Goal: Transaction & Acquisition: Purchase product/service

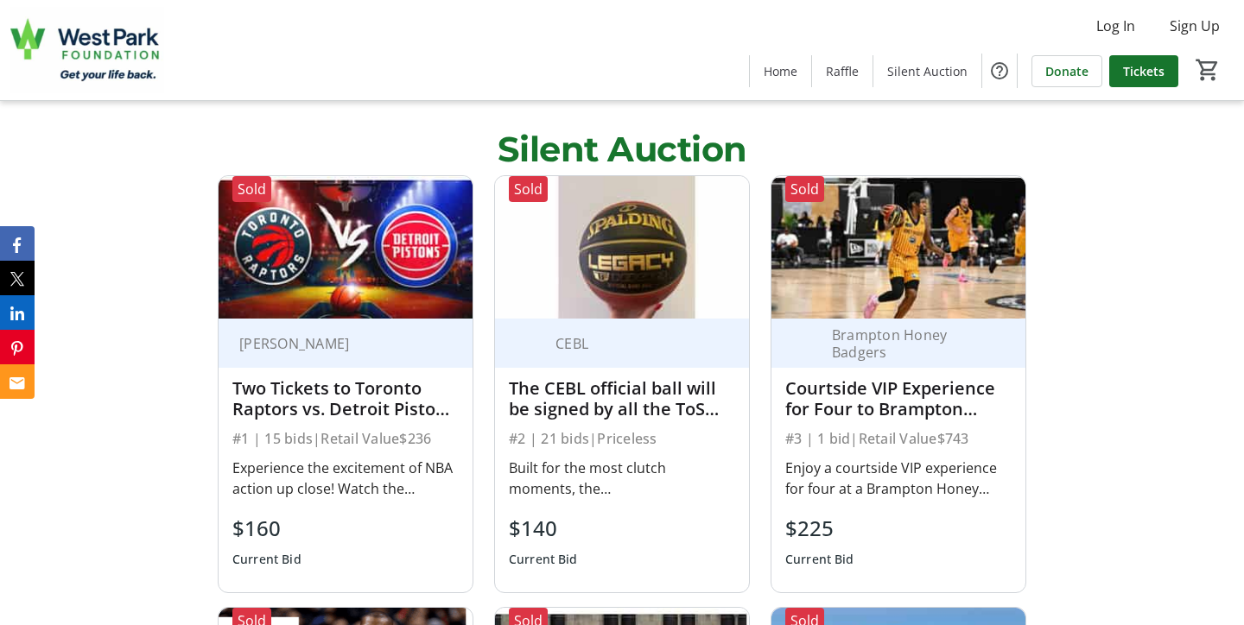
scroll to position [3749, 0]
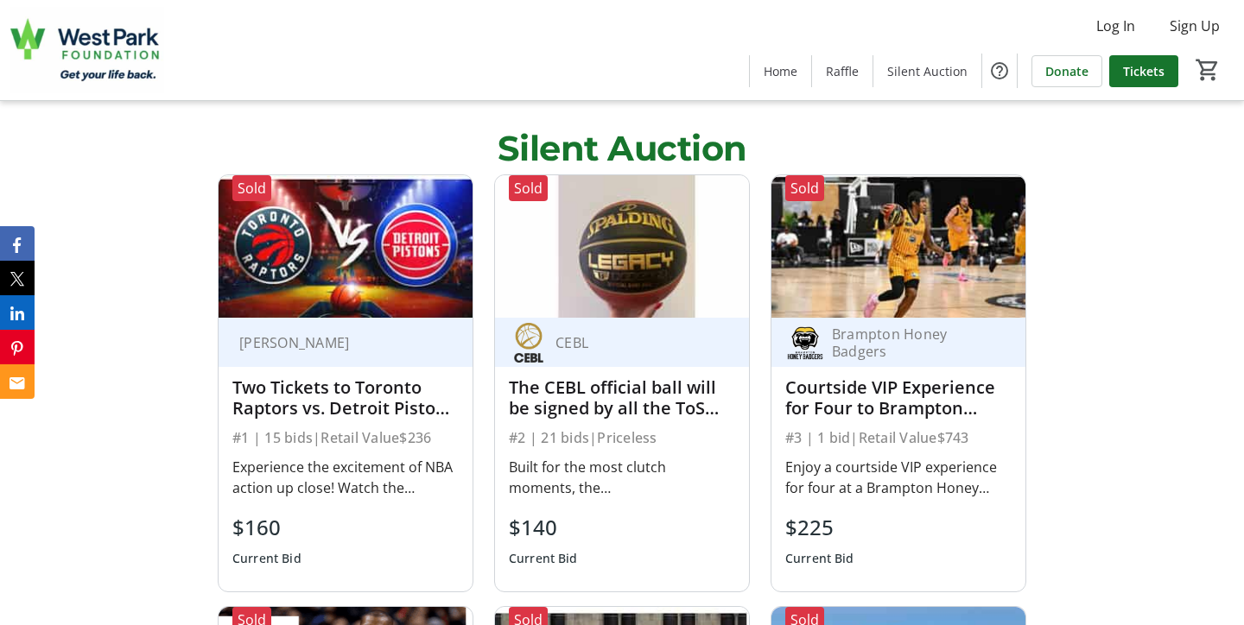
click at [662, 323] on div "CEBL" at bounding box center [612, 343] width 206 height 40
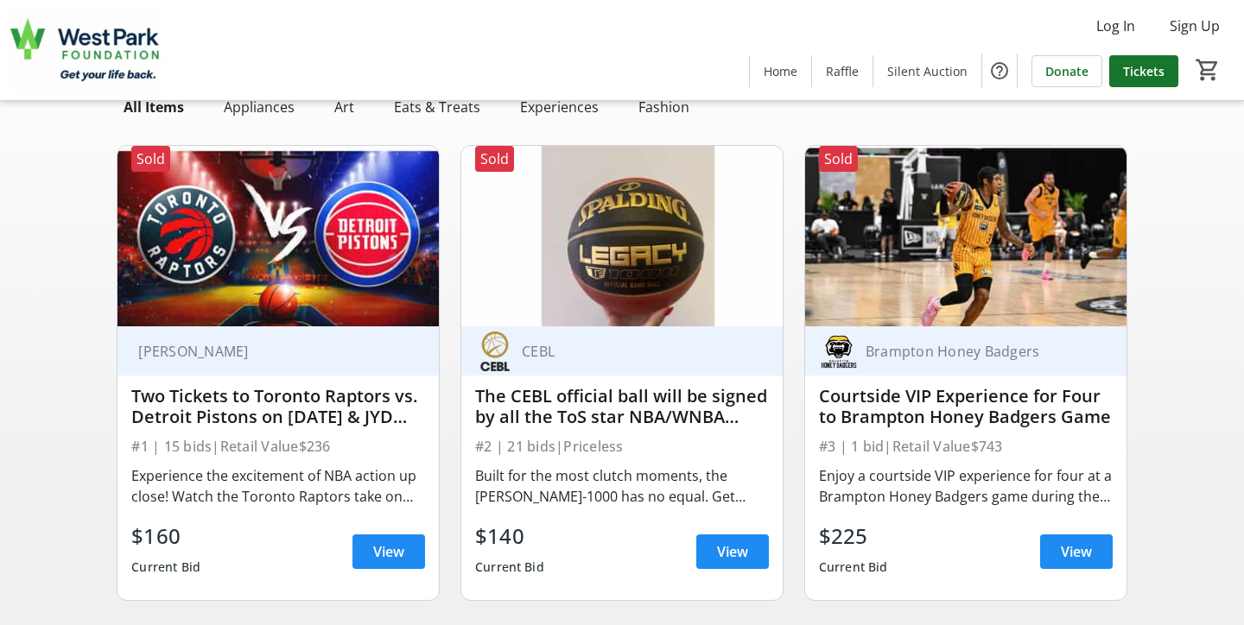
scroll to position [111, 0]
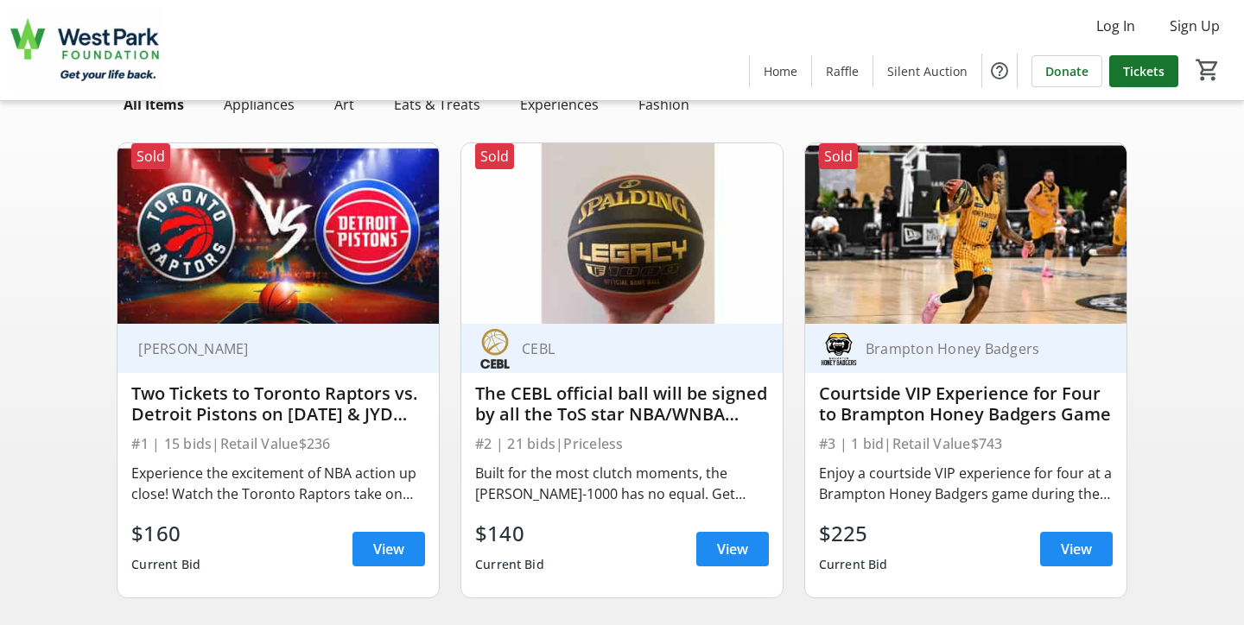
click at [662, 414] on div "The CEBL official ball will be signed by all the ToS star NBA/WNBA players" at bounding box center [622, 403] width 294 height 41
click at [747, 550] on span "View" at bounding box center [732, 549] width 31 height 21
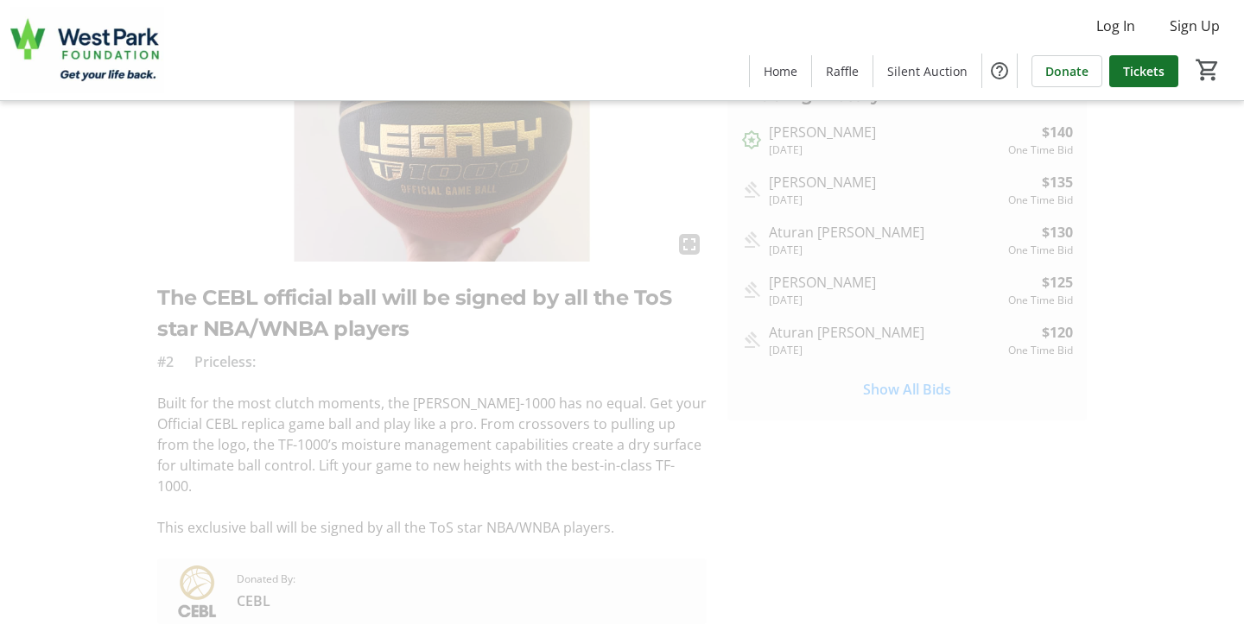
scroll to position [199, 0]
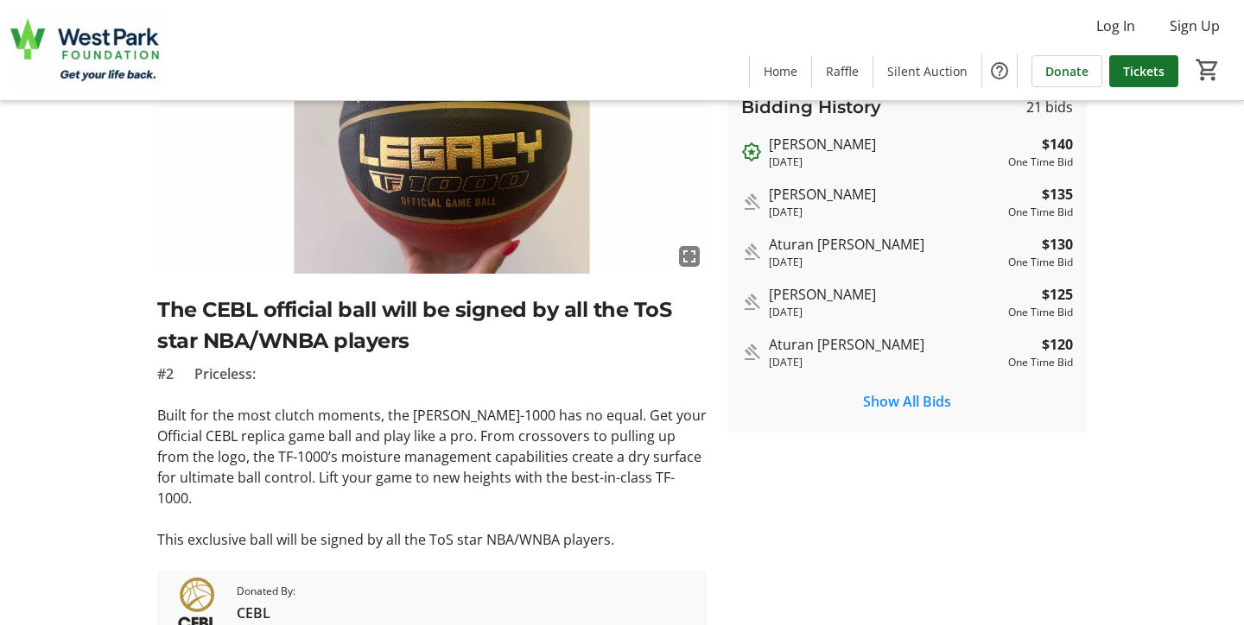
click at [513, 1] on div "Log In Sign Up Home Raffle Silent Auction Donate Tickets 0" at bounding box center [622, 50] width 1244 height 100
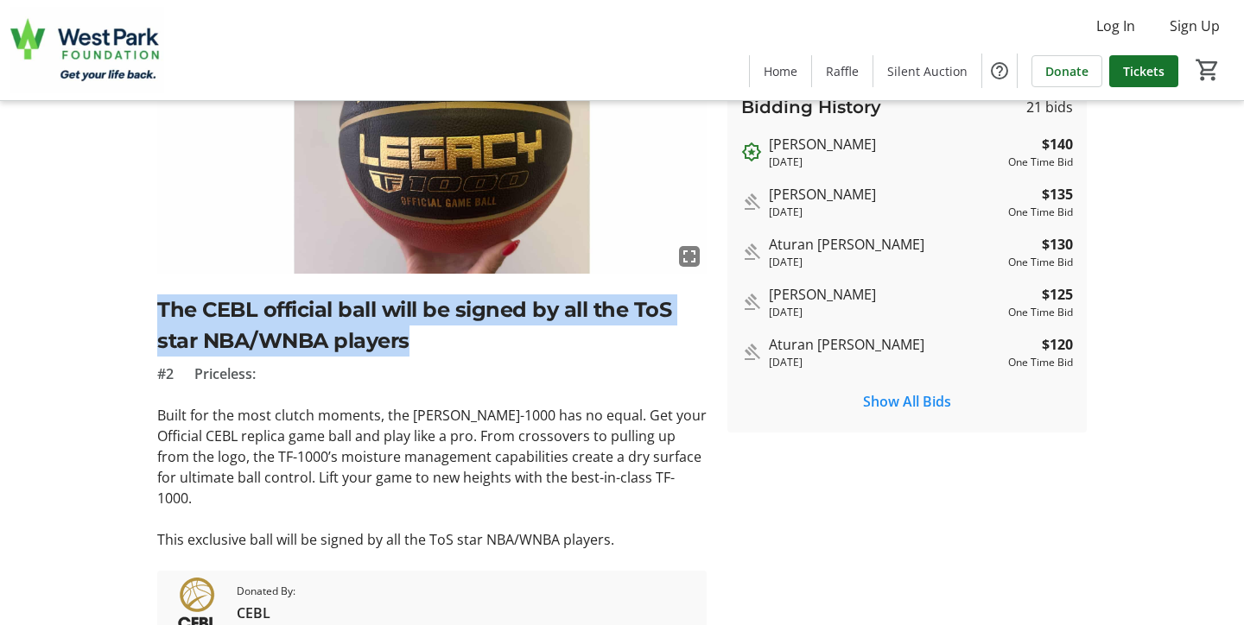
drag, startPoint x: 161, startPoint y: 301, endPoint x: 424, endPoint y: 340, distance: 266.3
click at [424, 339] on h2 "The CEBL official ball will be signed by all the ToS star NBA/WNBA players" at bounding box center [431, 326] width 549 height 62
copy h2 "The CEBL official ball will be signed by all the ToS star NBA/WNBA players"
click at [621, 344] on h2 "The CEBL official ball will be signed by all the ToS star NBA/WNBA players" at bounding box center [431, 326] width 549 height 62
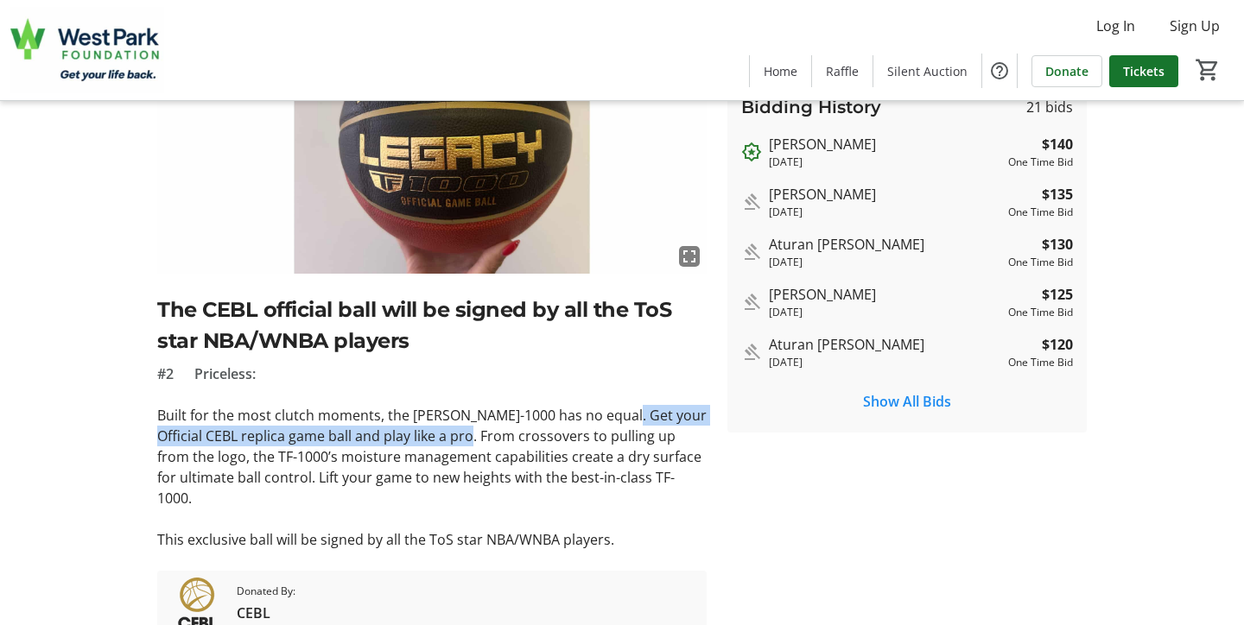
drag, startPoint x: 614, startPoint y: 416, endPoint x: 478, endPoint y: 436, distance: 137.9
click at [478, 436] on p "Built for the most clutch moments, the [PERSON_NAME]-1000 has no equal. Get you…" at bounding box center [431, 457] width 549 height 104
copy p "Get your Official CEBL replica game ball and play like a pro."
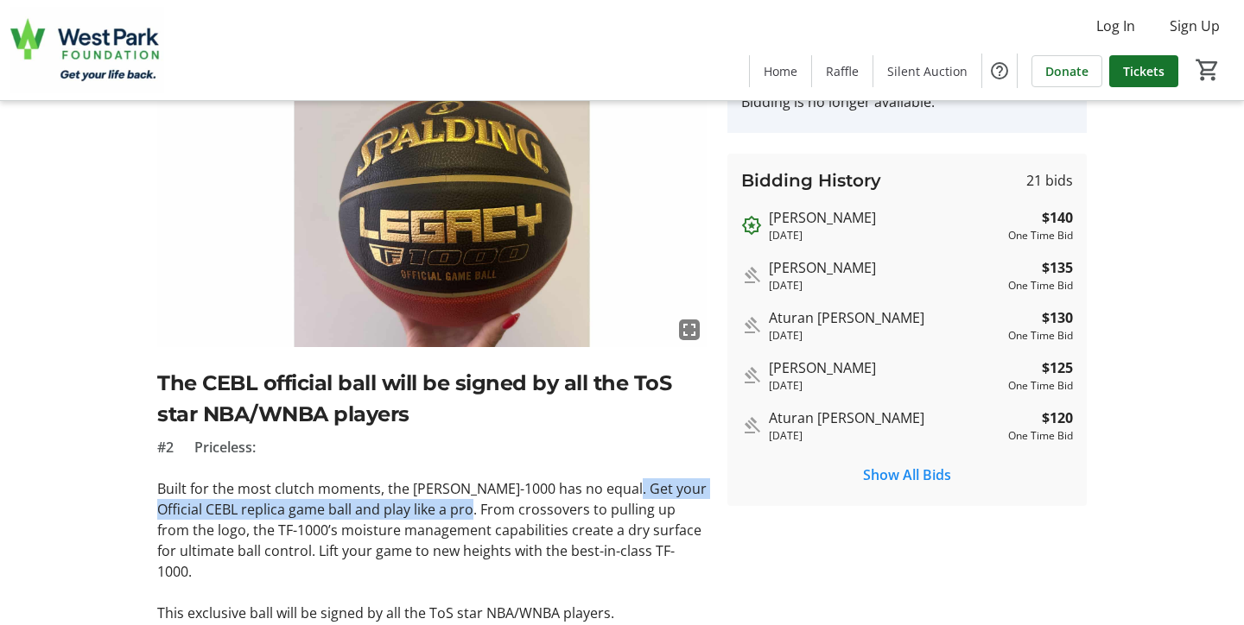
scroll to position [128, 0]
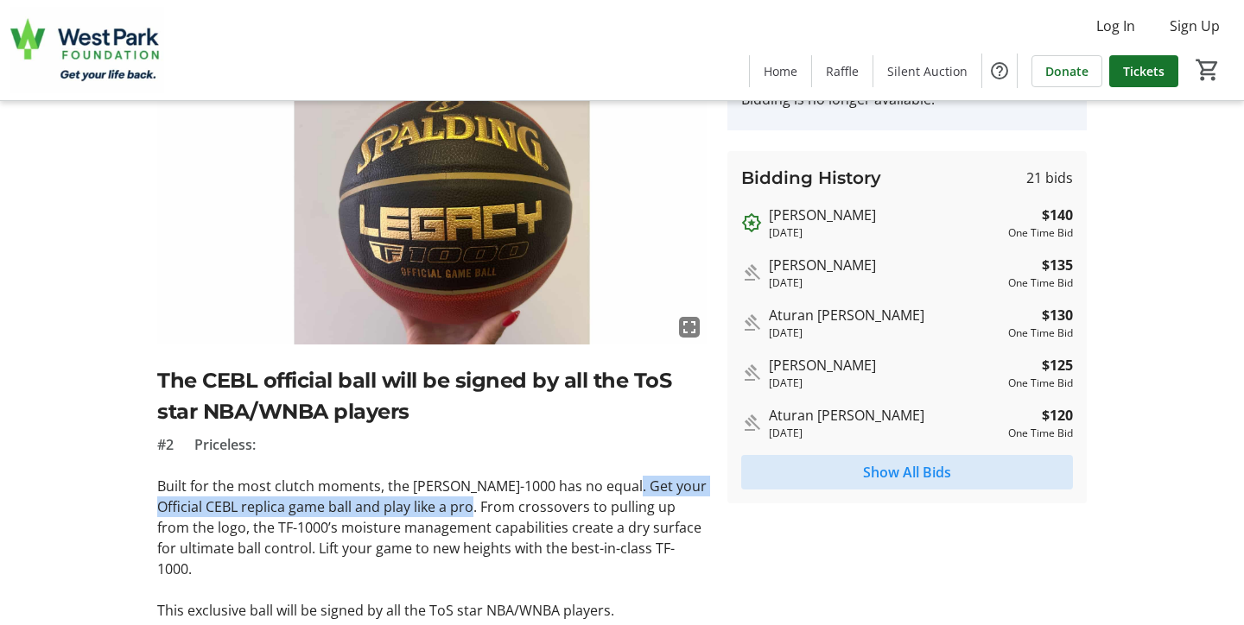
click at [905, 471] on span "Show All Bids" at bounding box center [907, 472] width 88 height 21
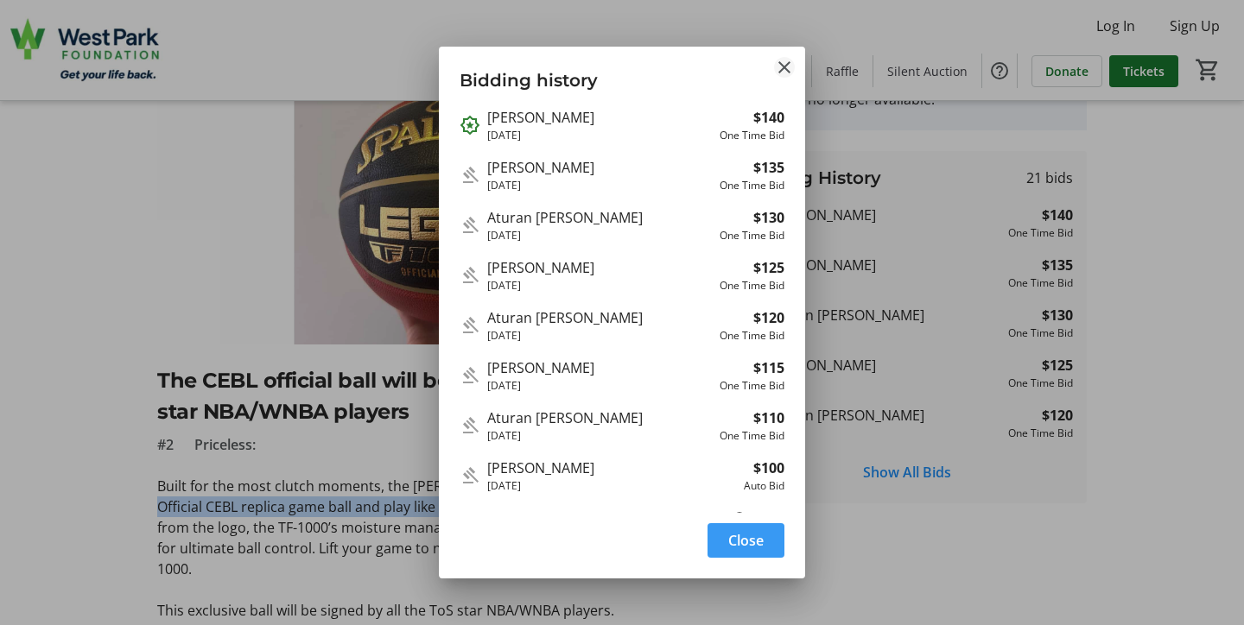
scroll to position [0, 0]
click at [786, 67] on mat-icon "Close" at bounding box center [784, 67] width 21 height 21
